Goal: Information Seeking & Learning: Learn about a topic

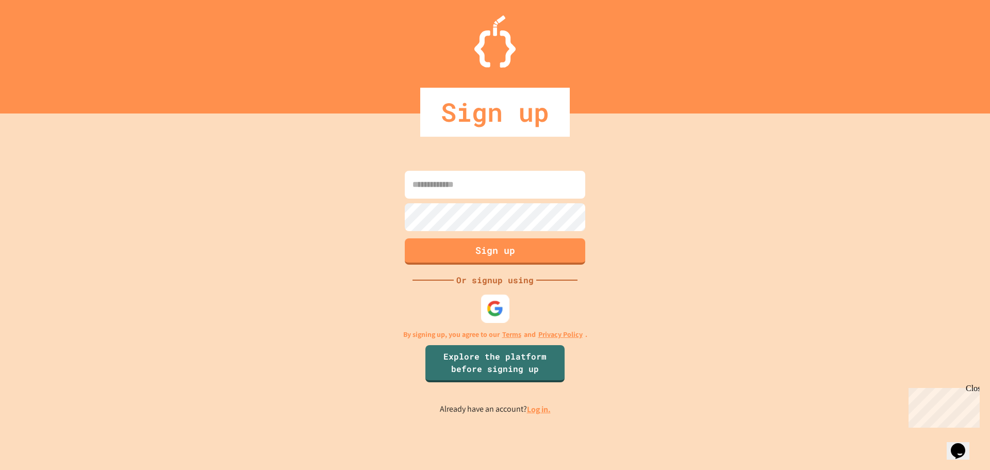
click at [486, 304] on div at bounding box center [495, 308] width 28 height 28
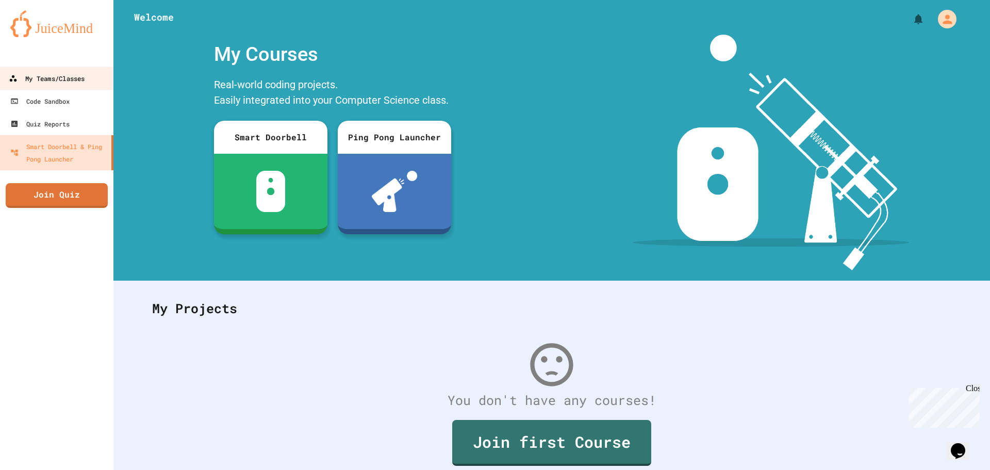
click at [26, 79] on div "My Teams/Classes" at bounding box center [47, 78] width 76 height 13
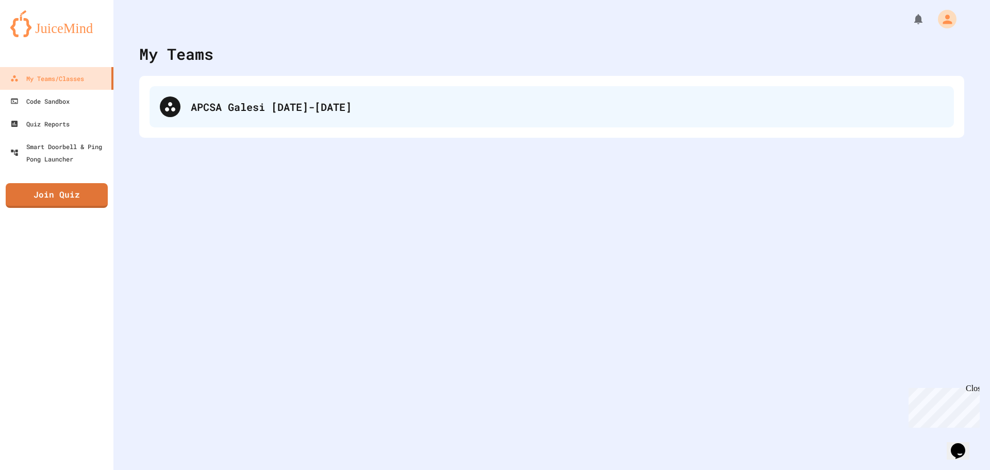
click at [275, 119] on div "APCSA Galesi [DATE]-[DATE]" at bounding box center [552, 106] width 804 height 41
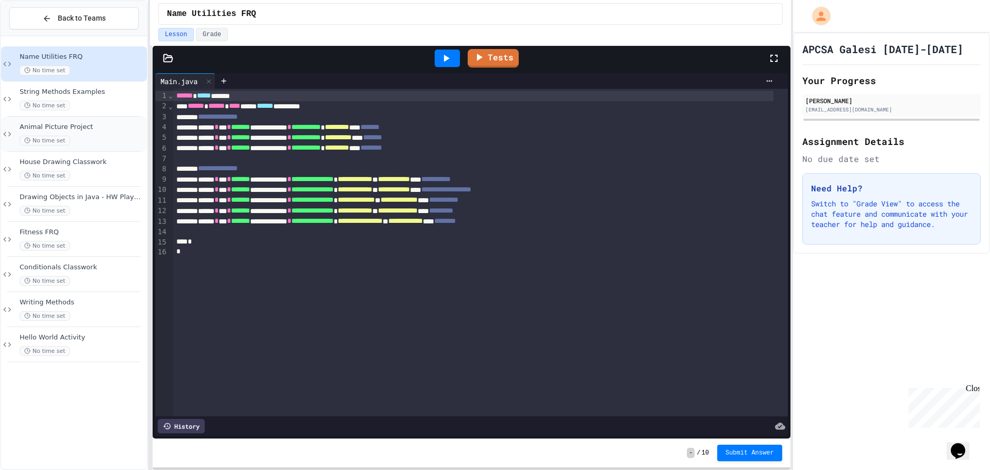
click at [88, 125] on span "Animal Picture Project" at bounding box center [82, 127] width 125 height 9
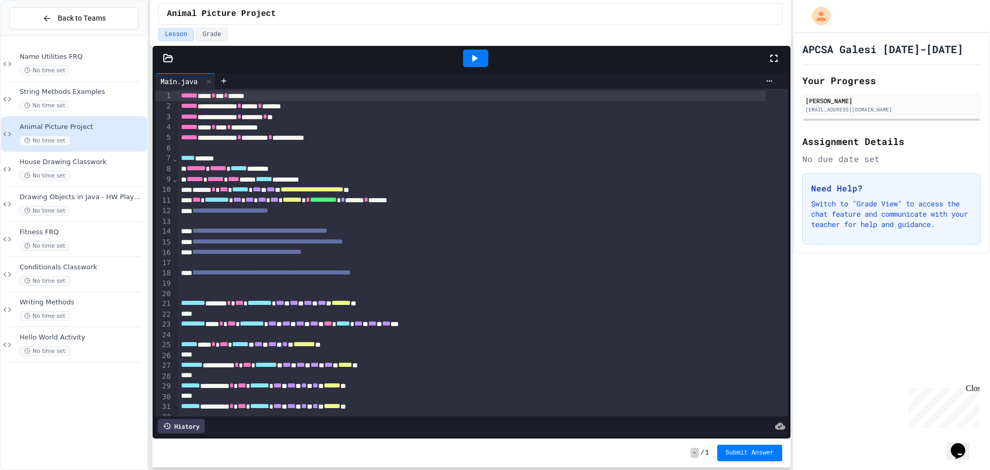
click at [473, 60] on icon at bounding box center [475, 58] width 6 height 7
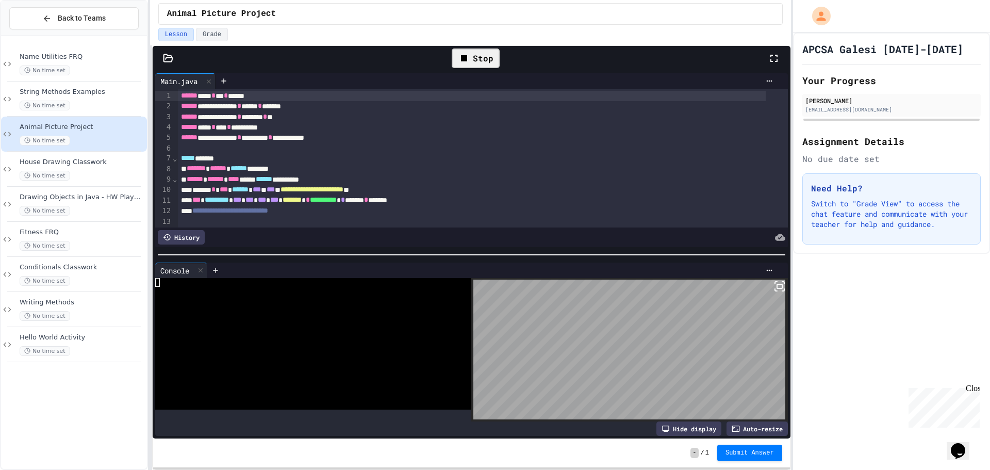
click at [679, 364] on body "**********" at bounding box center [495, 235] width 990 height 470
click at [481, 59] on div "Stop" at bounding box center [476, 58] width 48 height 20
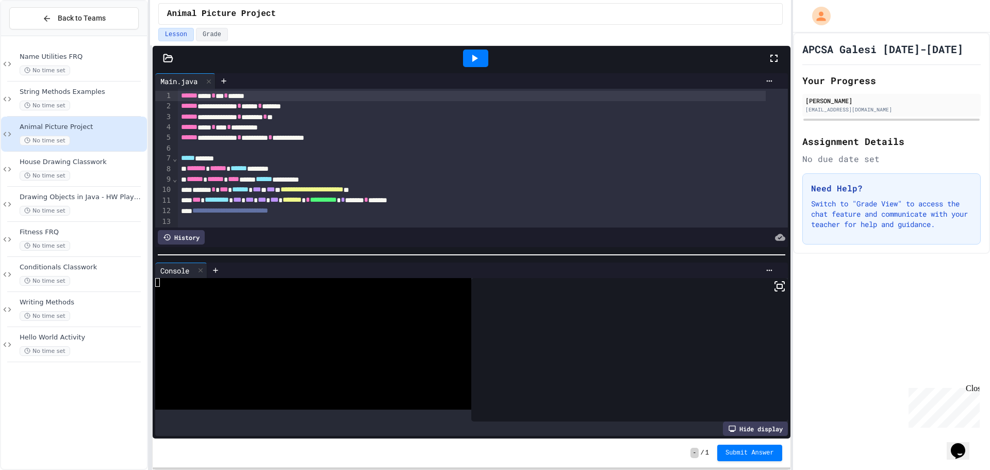
click at [481, 59] on div at bounding box center [475, 58] width 25 height 18
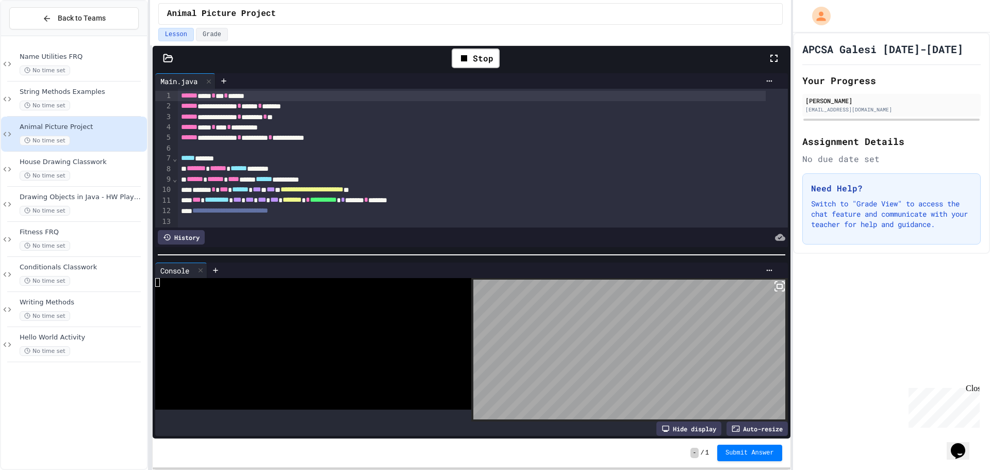
click at [467, 48] on div "Stop" at bounding box center [475, 58] width 58 height 30
click at [469, 59] on icon at bounding box center [464, 58] width 12 height 12
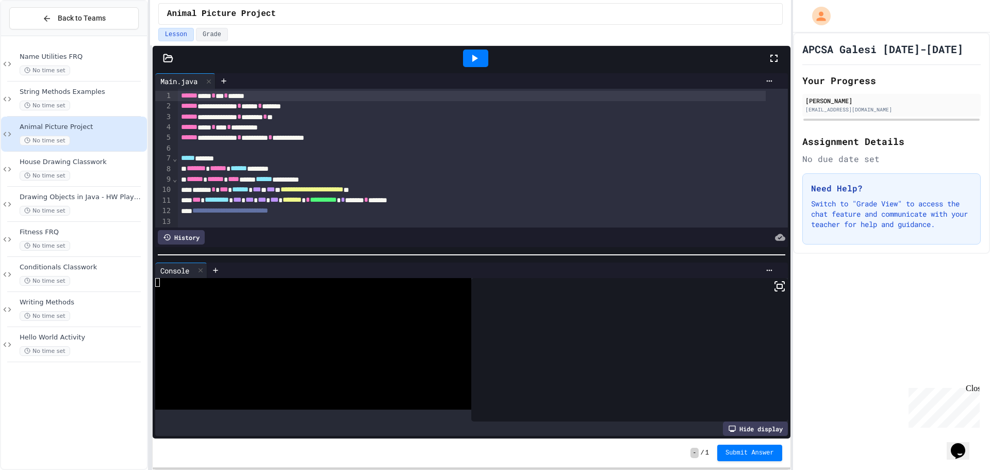
click at [484, 60] on div at bounding box center [475, 58] width 25 height 18
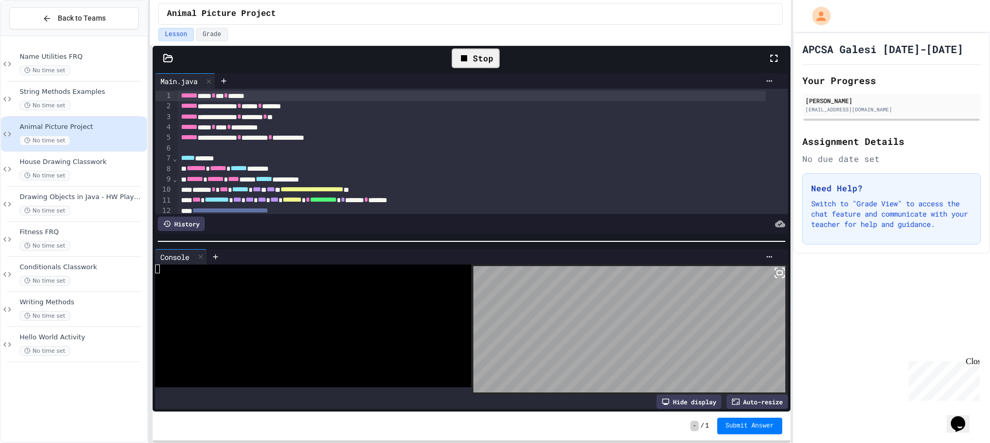
click at [458, 61] on icon at bounding box center [464, 58] width 12 height 12
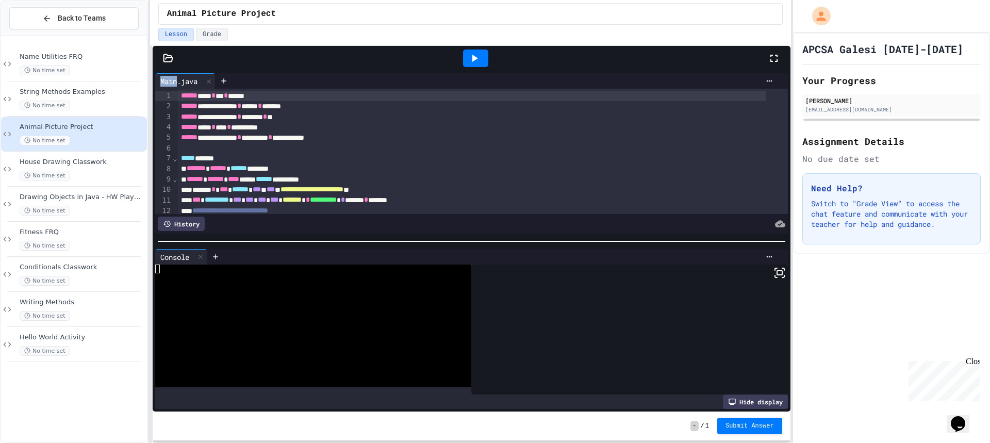
click at [458, 61] on div at bounding box center [476, 58] width 36 height 28
click at [470, 57] on icon at bounding box center [474, 58] width 12 height 12
